Goal: Navigation & Orientation: Find specific page/section

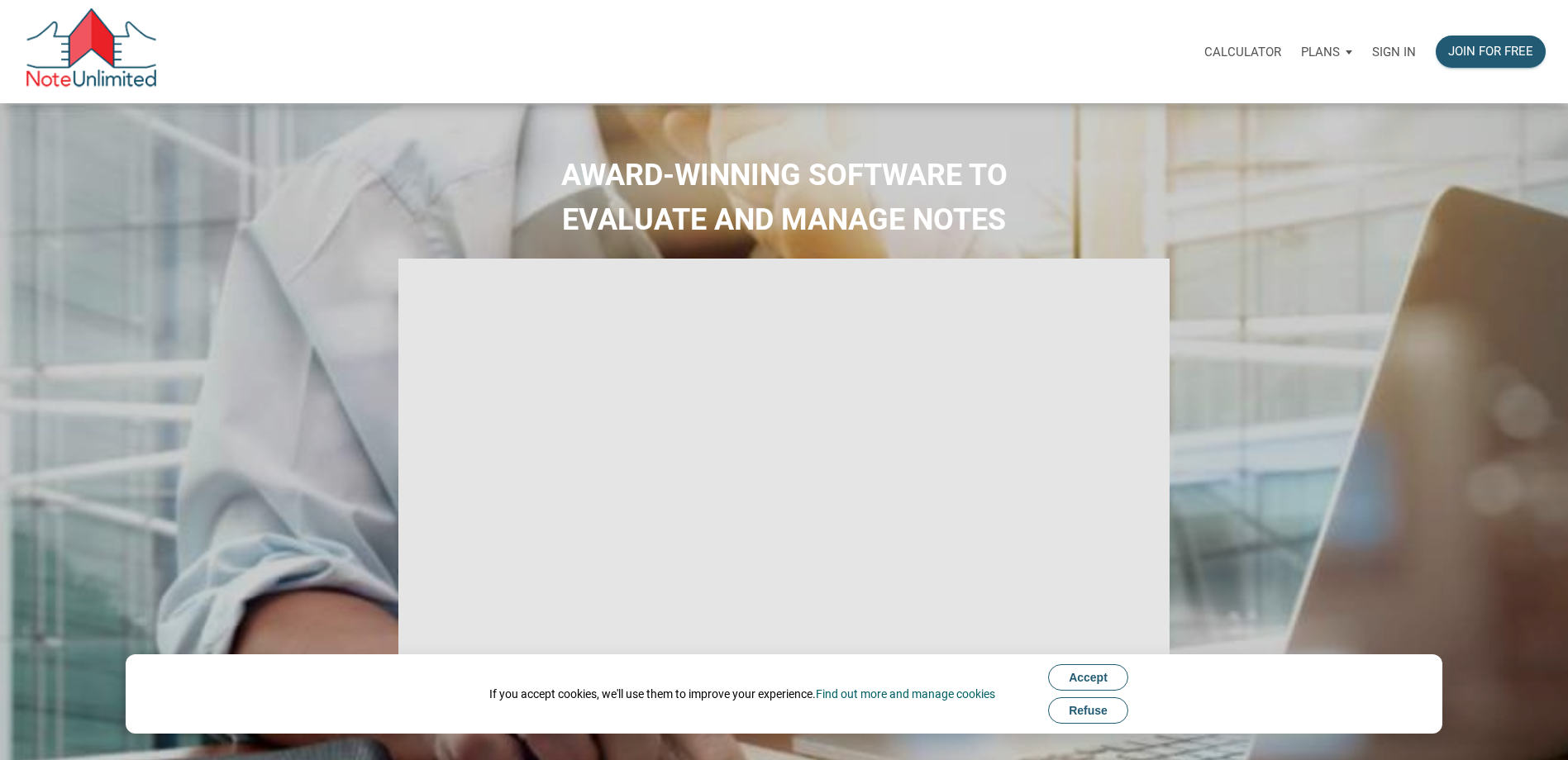
click at [1391, 49] on p "Sign in" at bounding box center [1394, 51] width 44 height 15
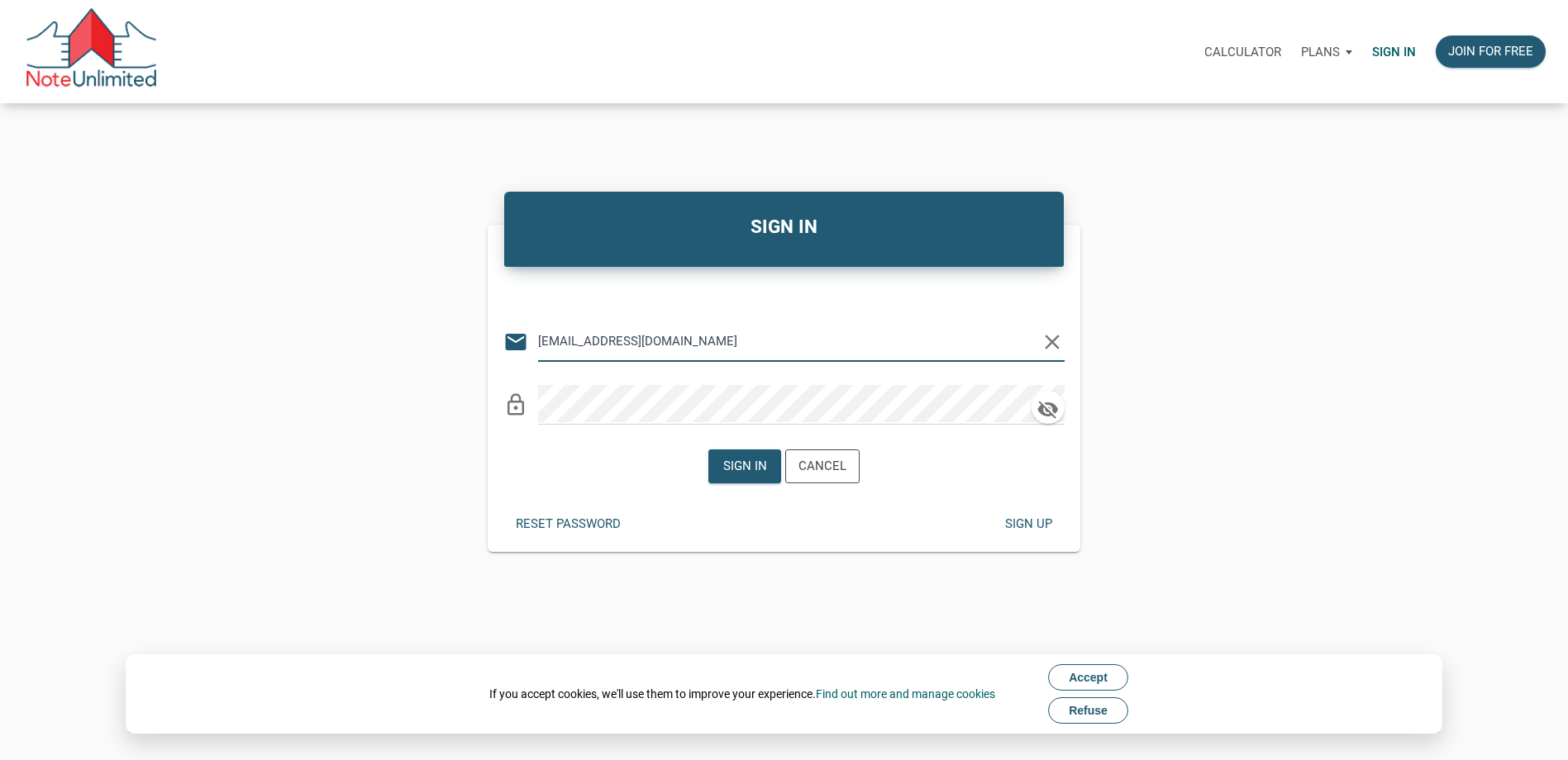
type input "[EMAIL_ADDRESS][DOMAIN_NAME]"
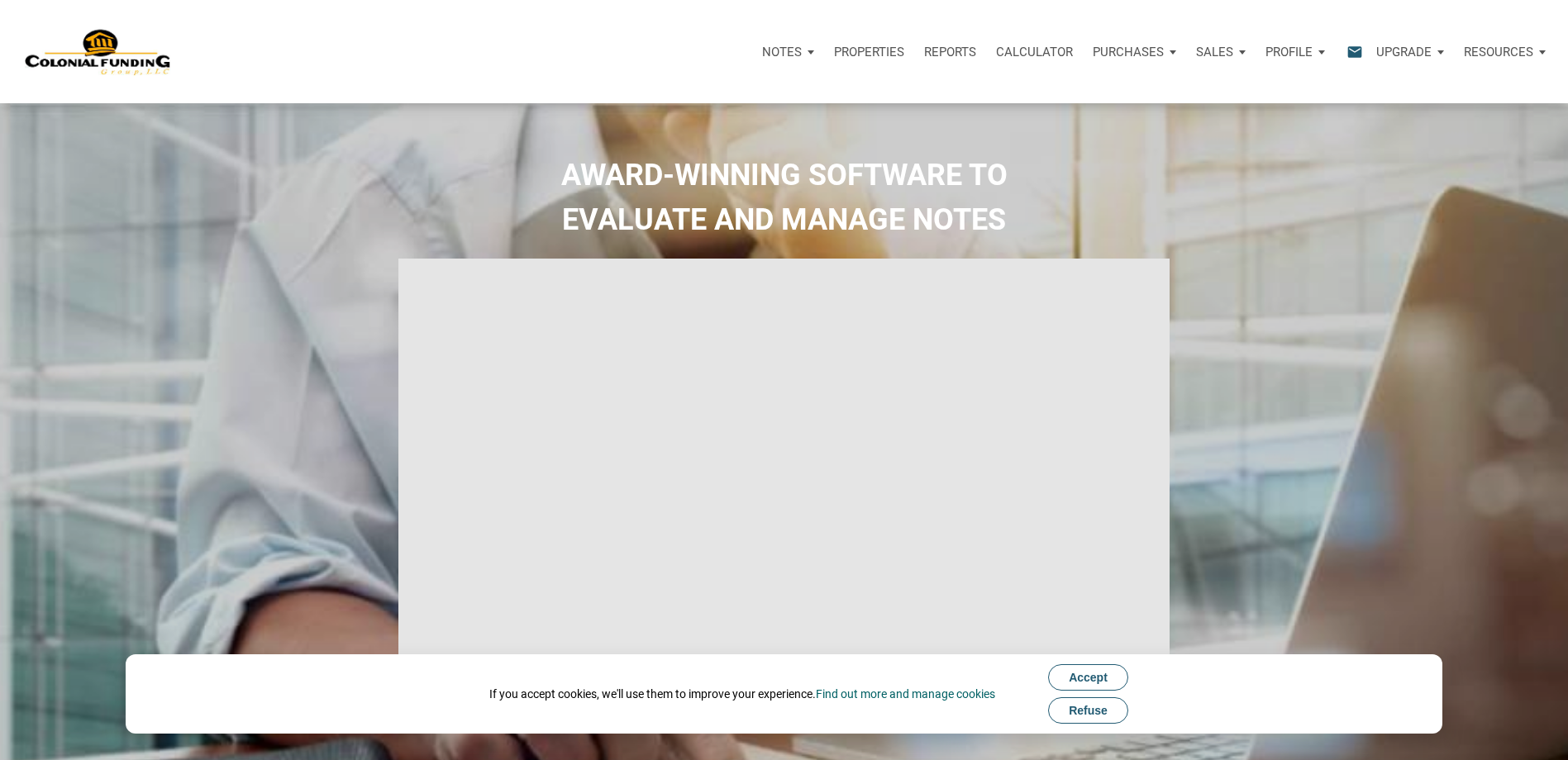
click at [1094, 684] on button "Accept" at bounding box center [1088, 678] width 80 height 27
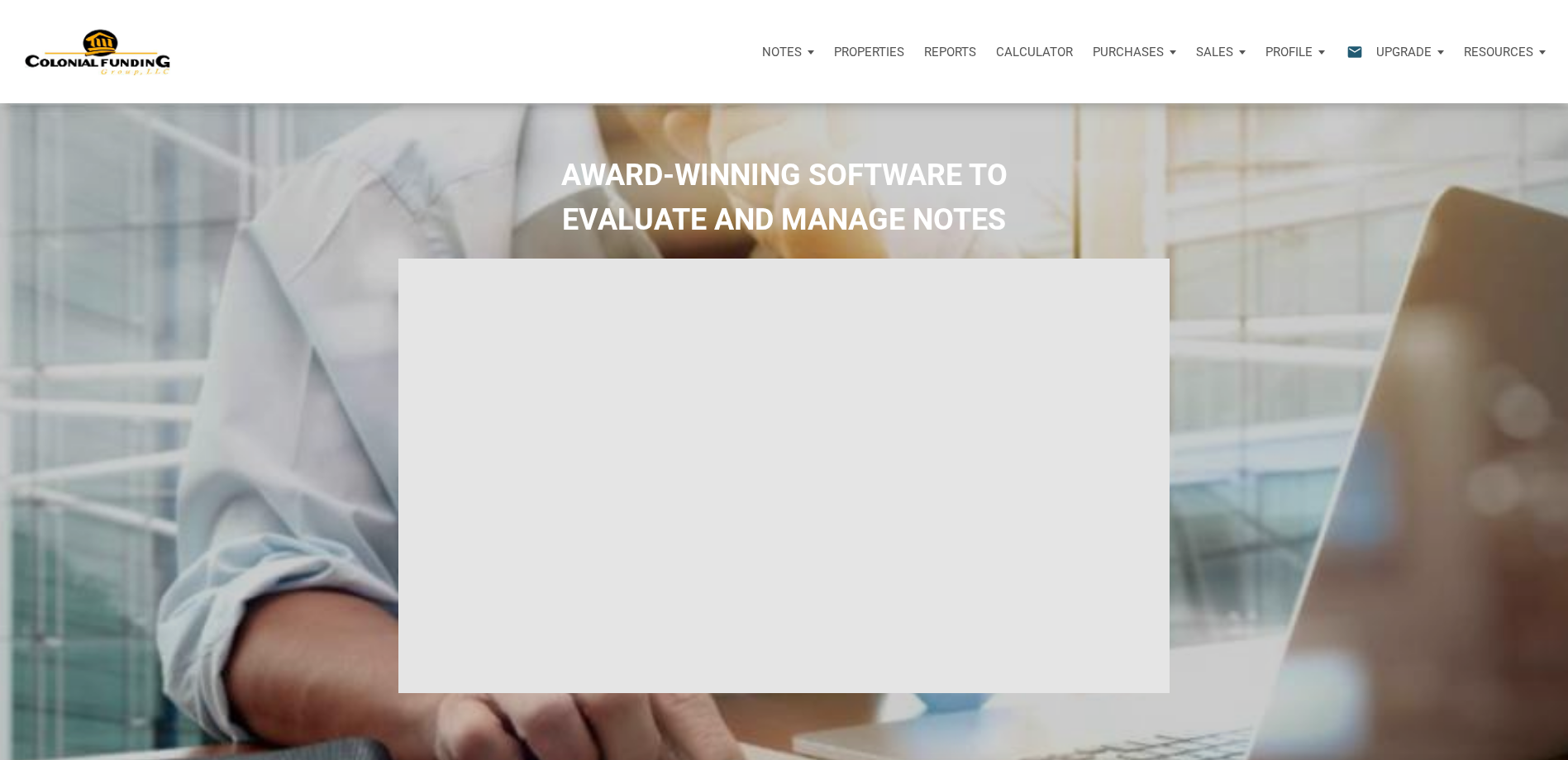
click at [780, 52] on p "Notes" at bounding box center [781, 51] width 40 height 15
click at [688, 90] on link "Dashboard" at bounding box center [742, 96] width 157 height 34
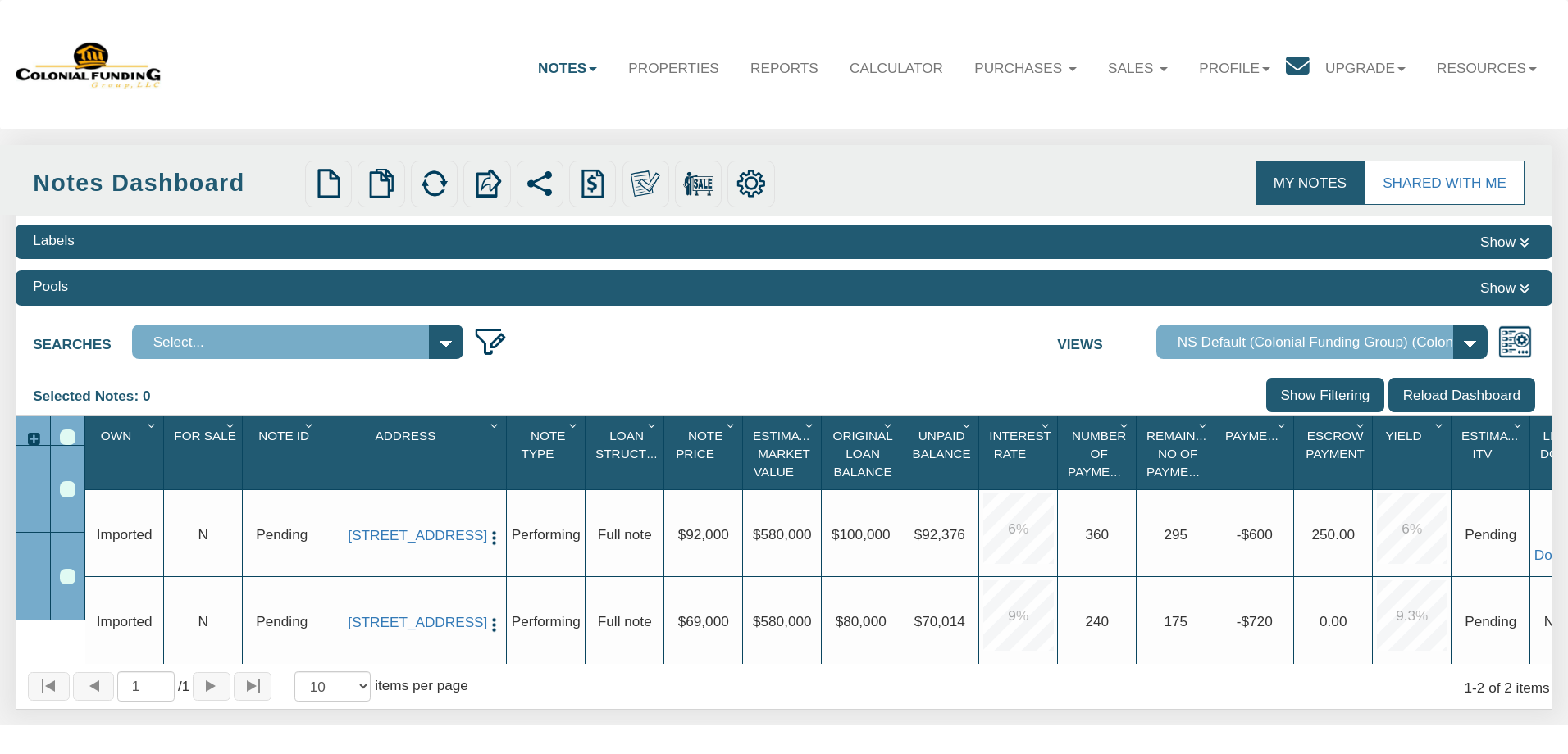
select select "316"
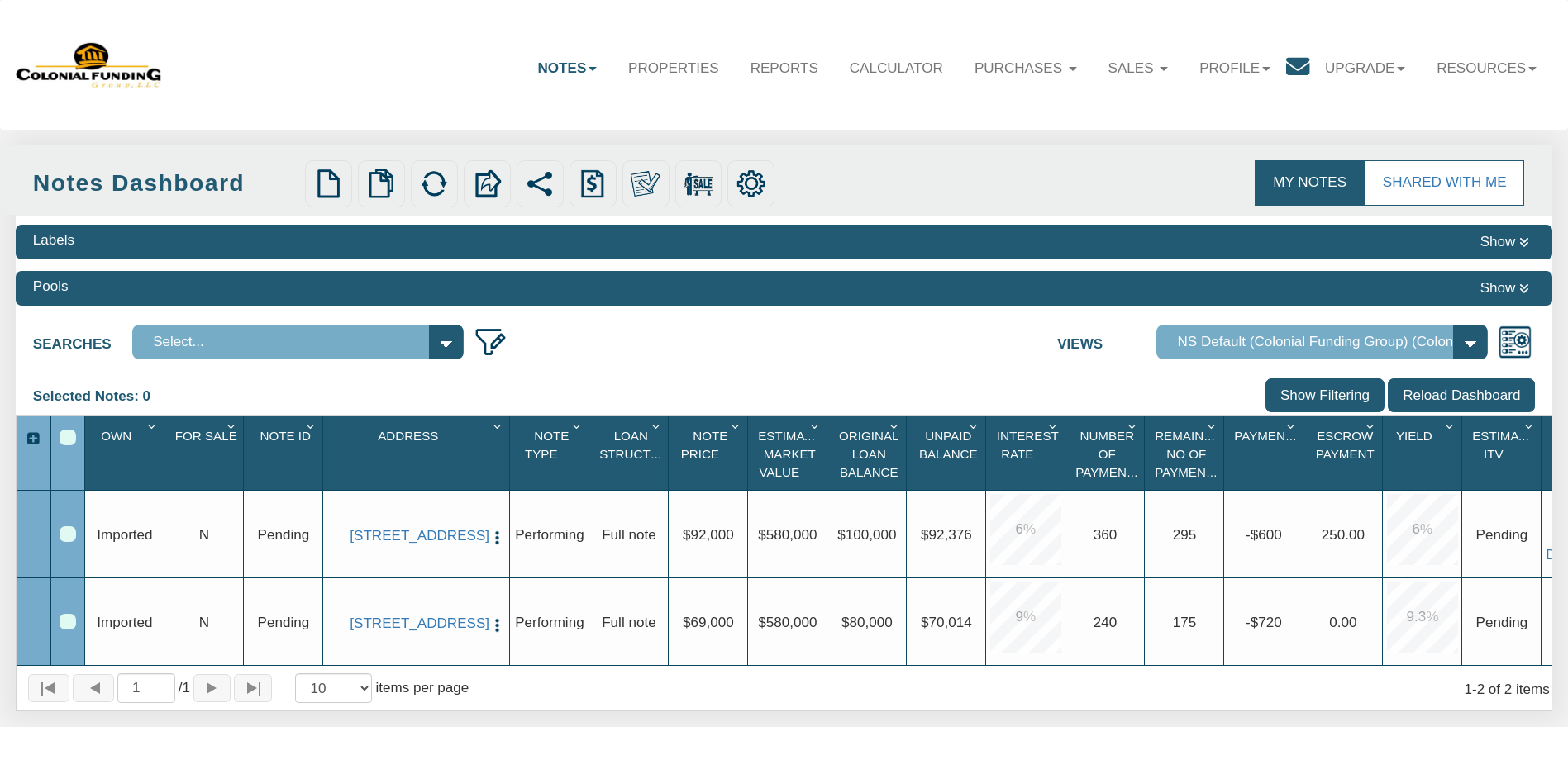
scroll to position [0, 61]
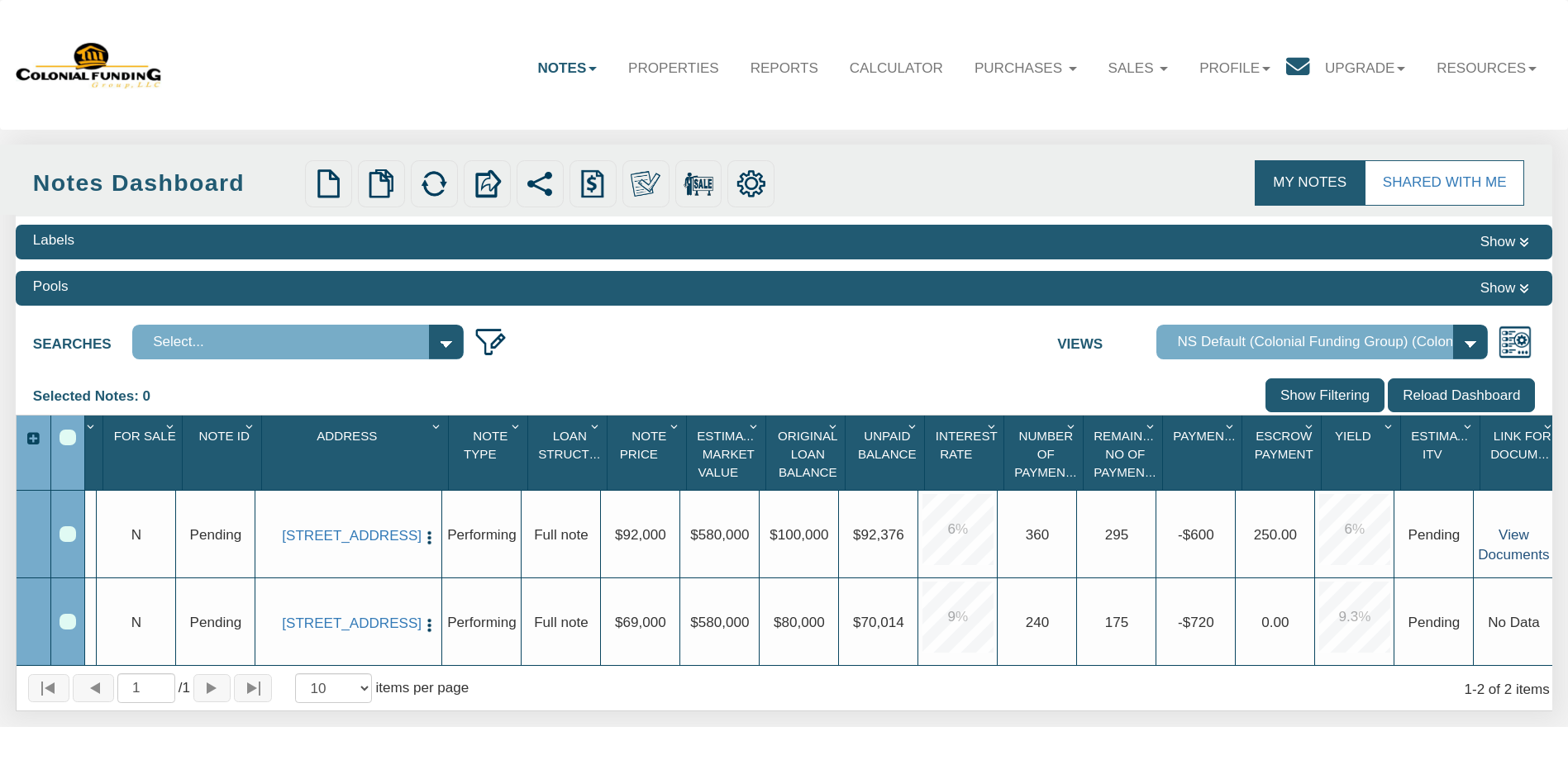
click at [1485, 555] on link "View Documents" at bounding box center [1513, 545] width 71 height 35
